Goal: Task Accomplishment & Management: Manage account settings

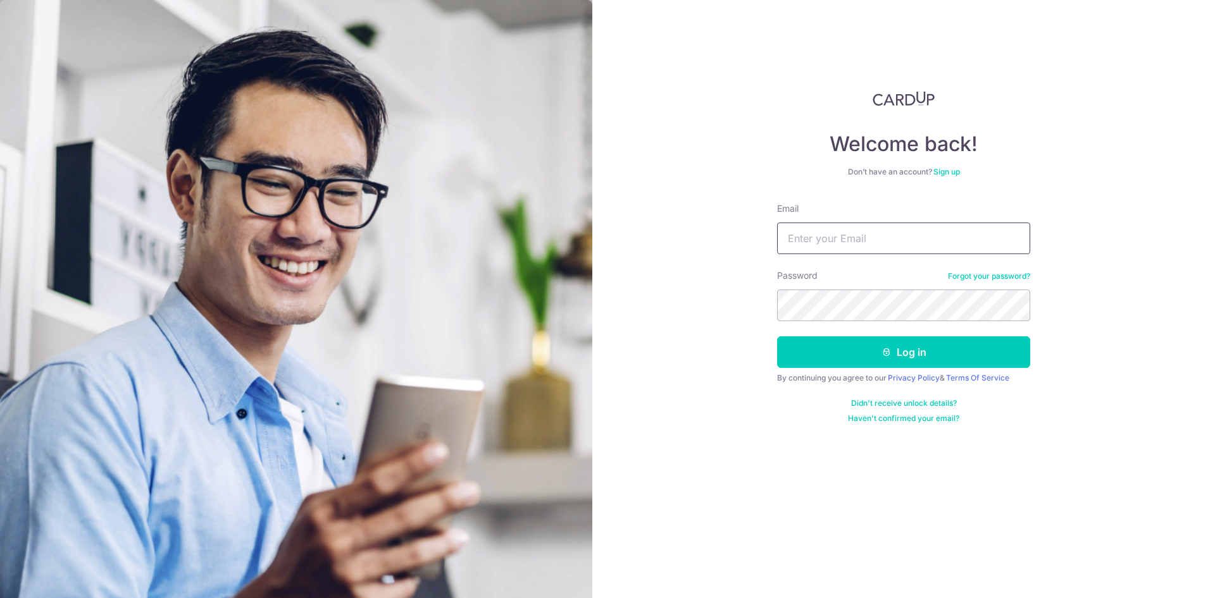
click at [842, 242] on input "Email" at bounding box center [903, 239] width 253 height 32
type input "[EMAIL_ADDRESS][DOMAIN_NAME]"
click at [777, 337] on button "Log in" at bounding box center [903, 353] width 253 height 32
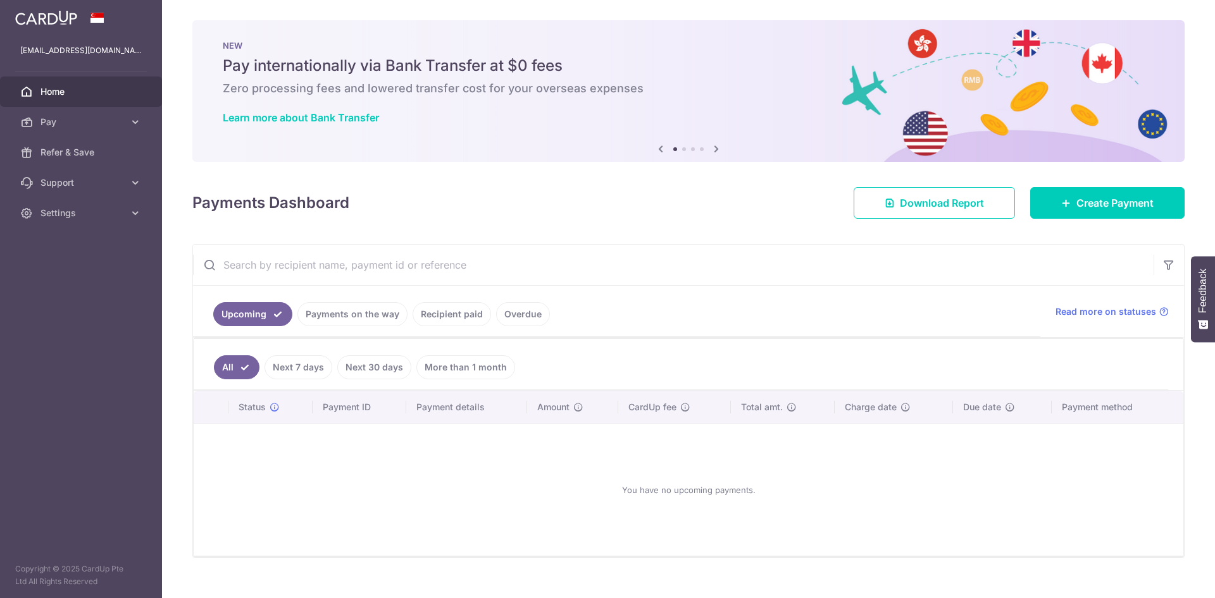
click at [337, 312] on link "Payments on the way" at bounding box center [352, 314] width 110 height 24
